Goal: Navigation & Orientation: Understand site structure

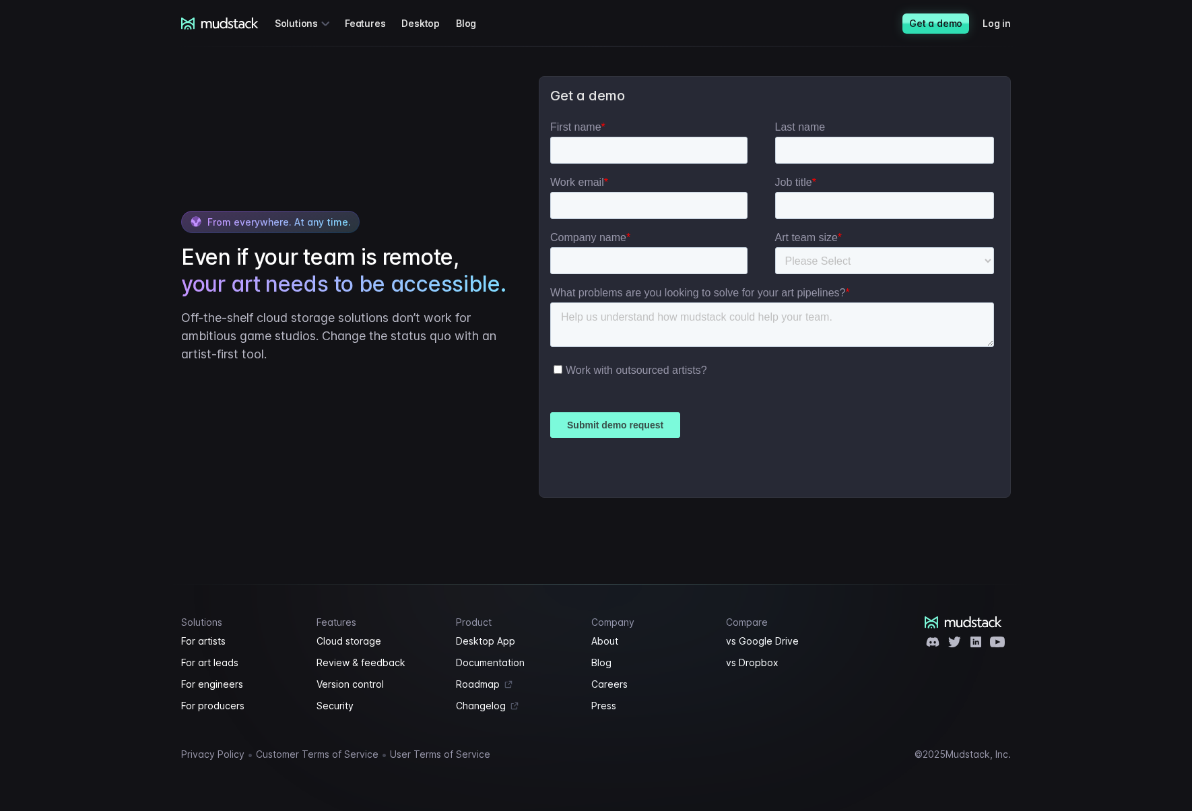
scroll to position [3131, 0]
click at [609, 642] on link "About" at bounding box center [650, 641] width 119 height 16
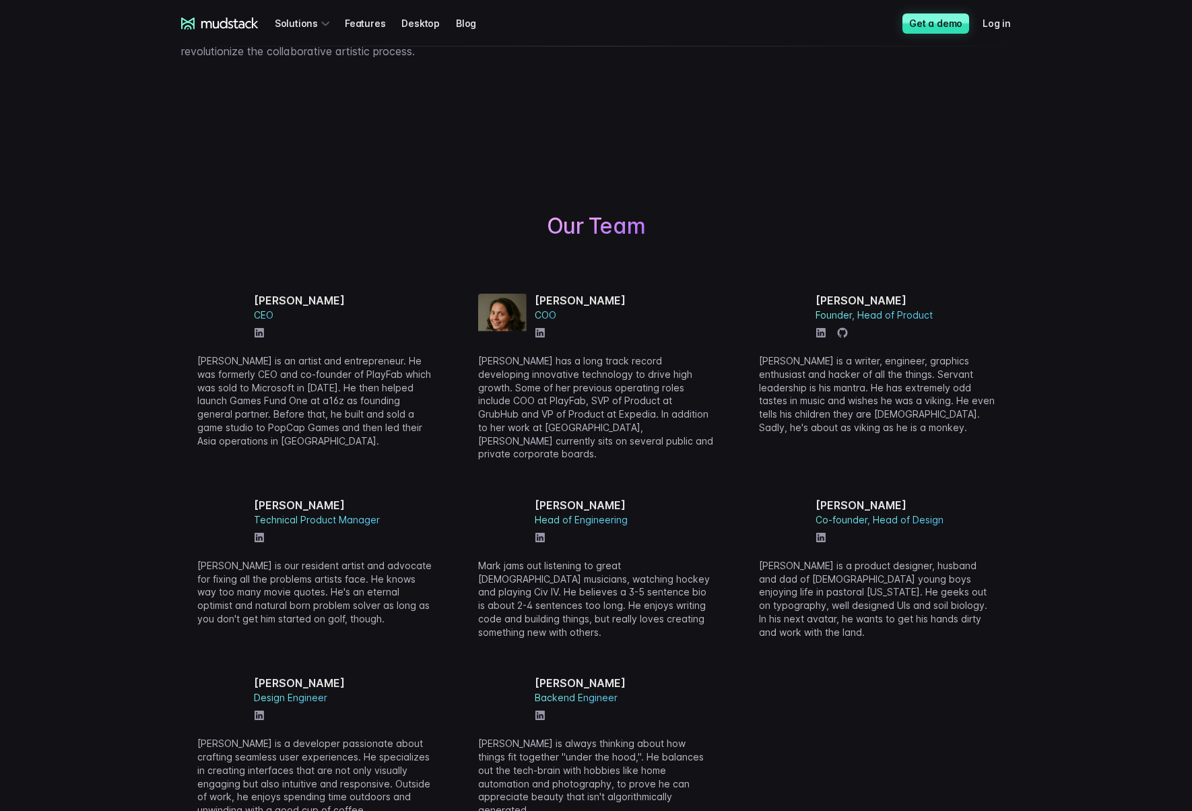
scroll to position [404, 0]
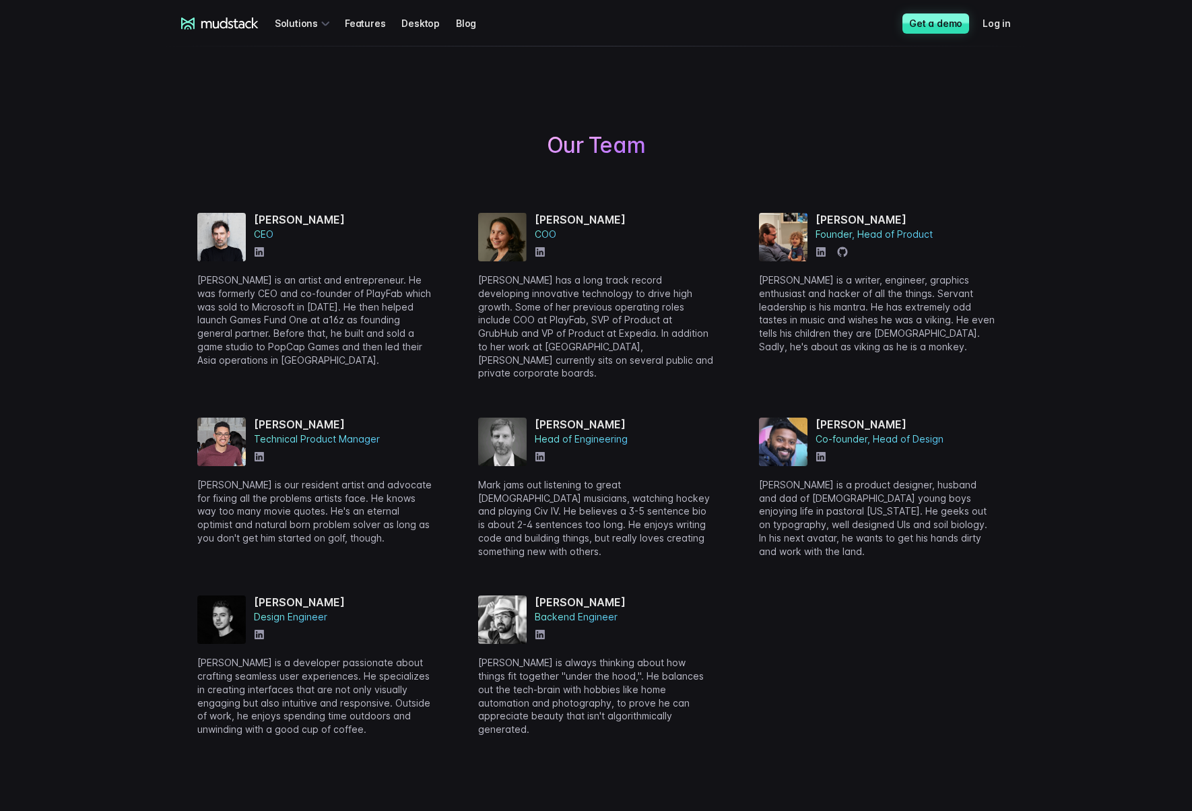
click at [852, 632] on div "[PERSON_NAME] CEO [PERSON_NAME] is an artist and entrepreneur. He was formerly …" at bounding box center [596, 457] width 830 height 555
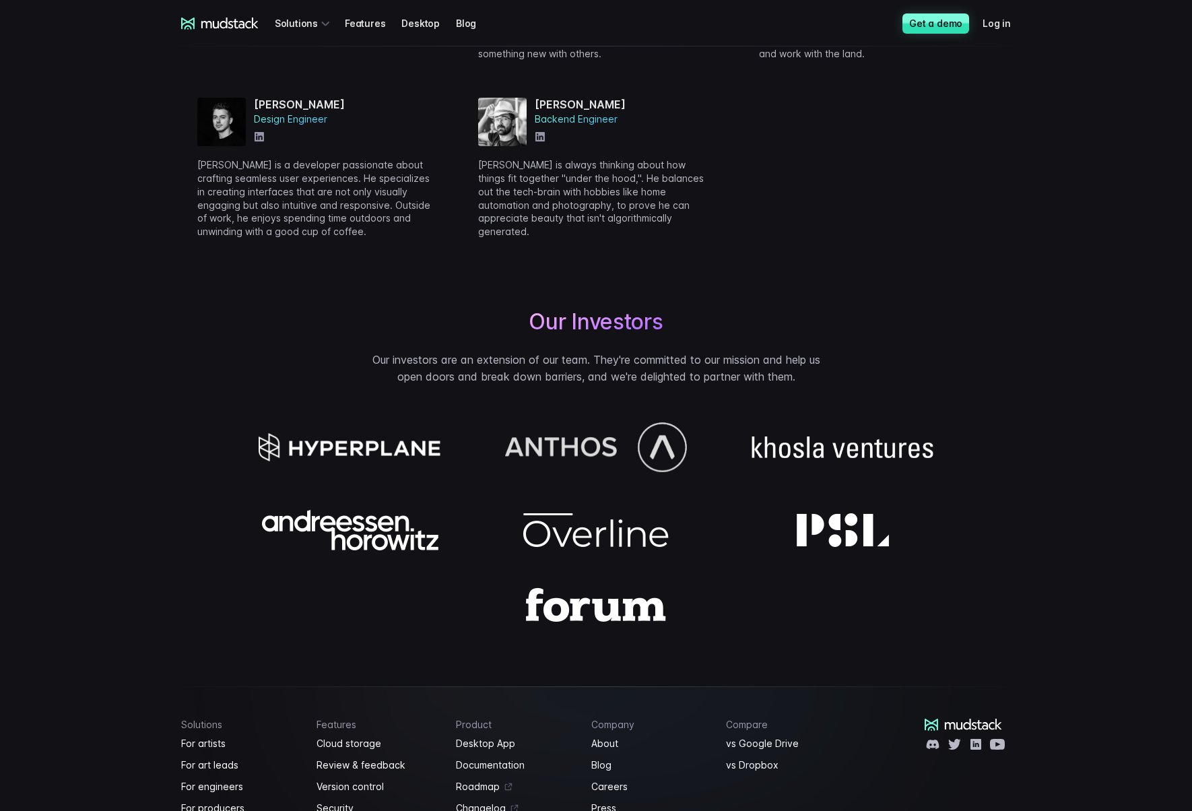
scroll to position [970, 0]
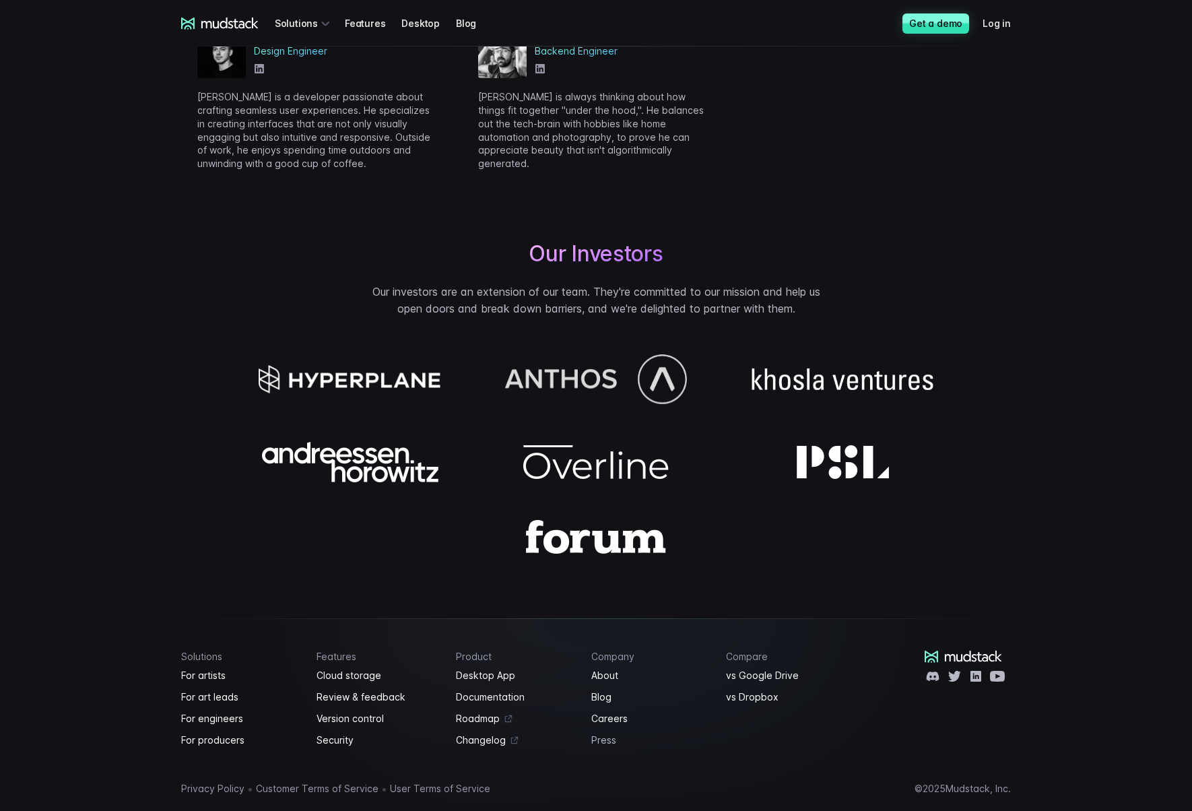
click at [601, 732] on link "Press" at bounding box center [650, 740] width 119 height 16
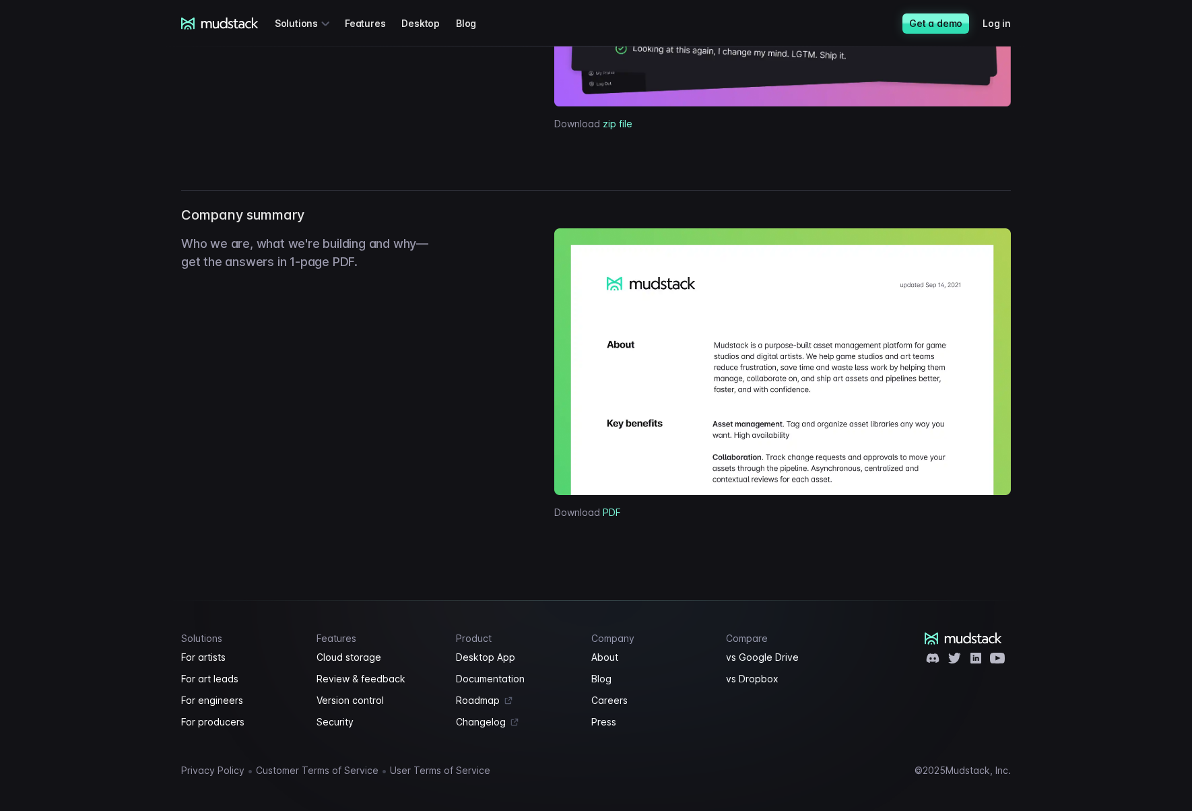
scroll to position [841, 0]
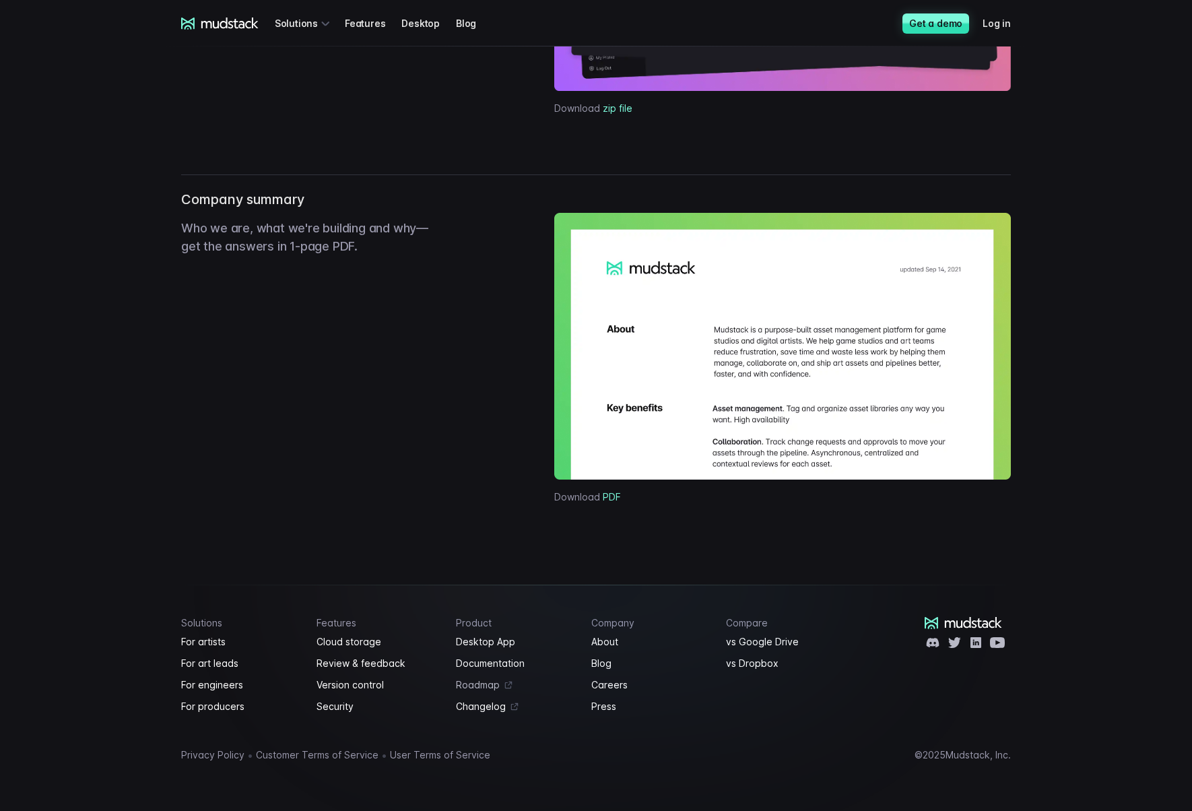
click at [475, 688] on link "Roadmap" at bounding box center [515, 685] width 119 height 16
